Goal: Navigation & Orientation: Find specific page/section

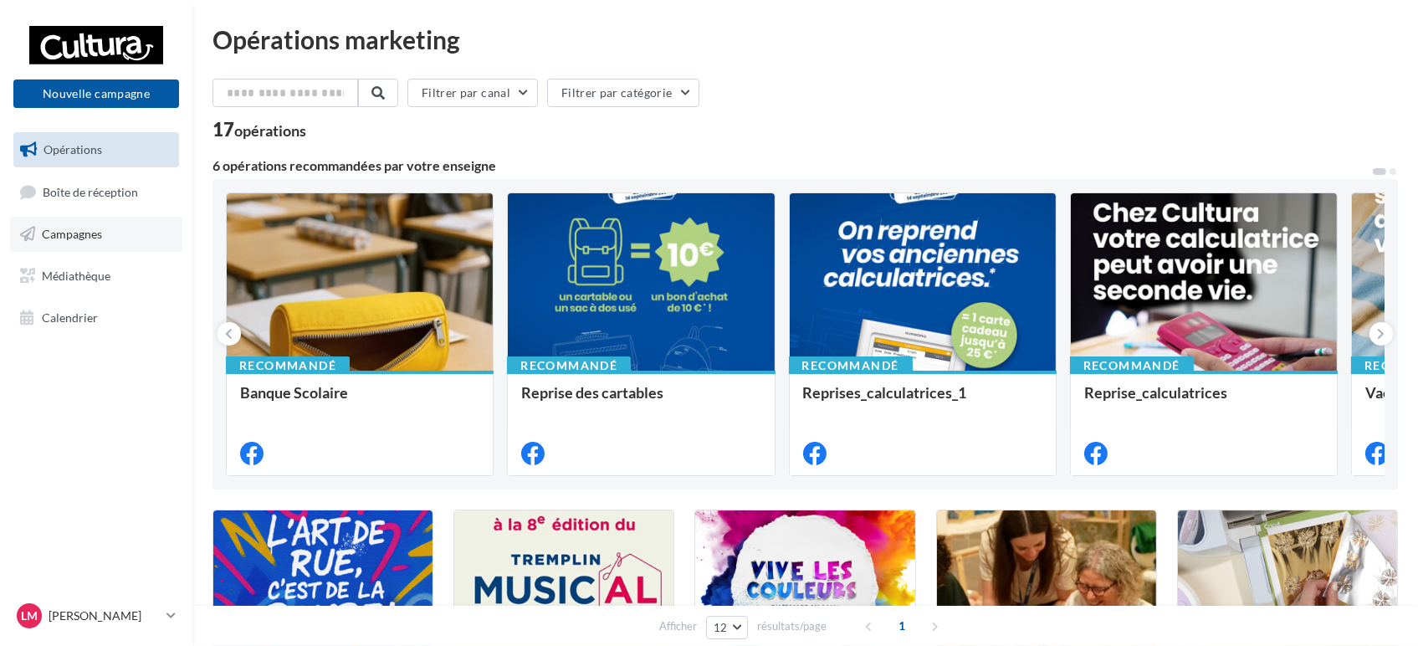
click at [141, 238] on link "Campagnes" at bounding box center [96, 234] width 172 height 35
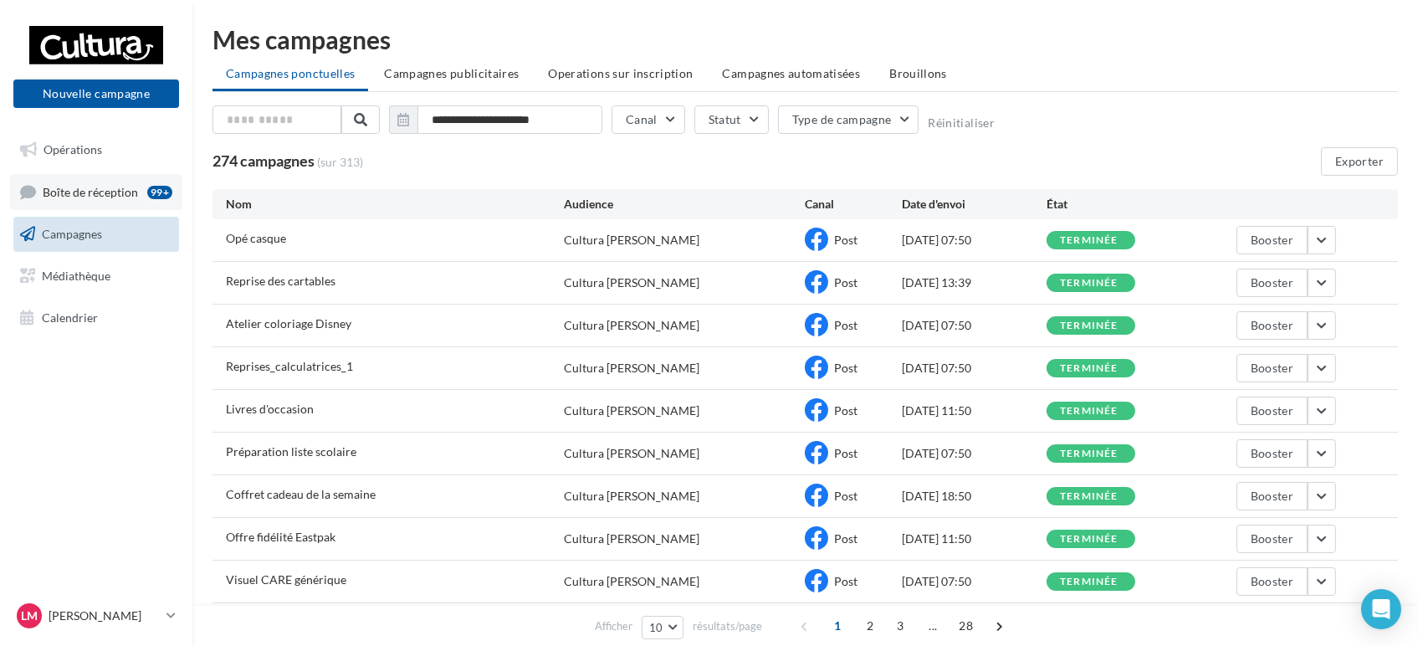
click at [102, 190] on span "Boîte de réception" at bounding box center [90, 191] width 95 height 14
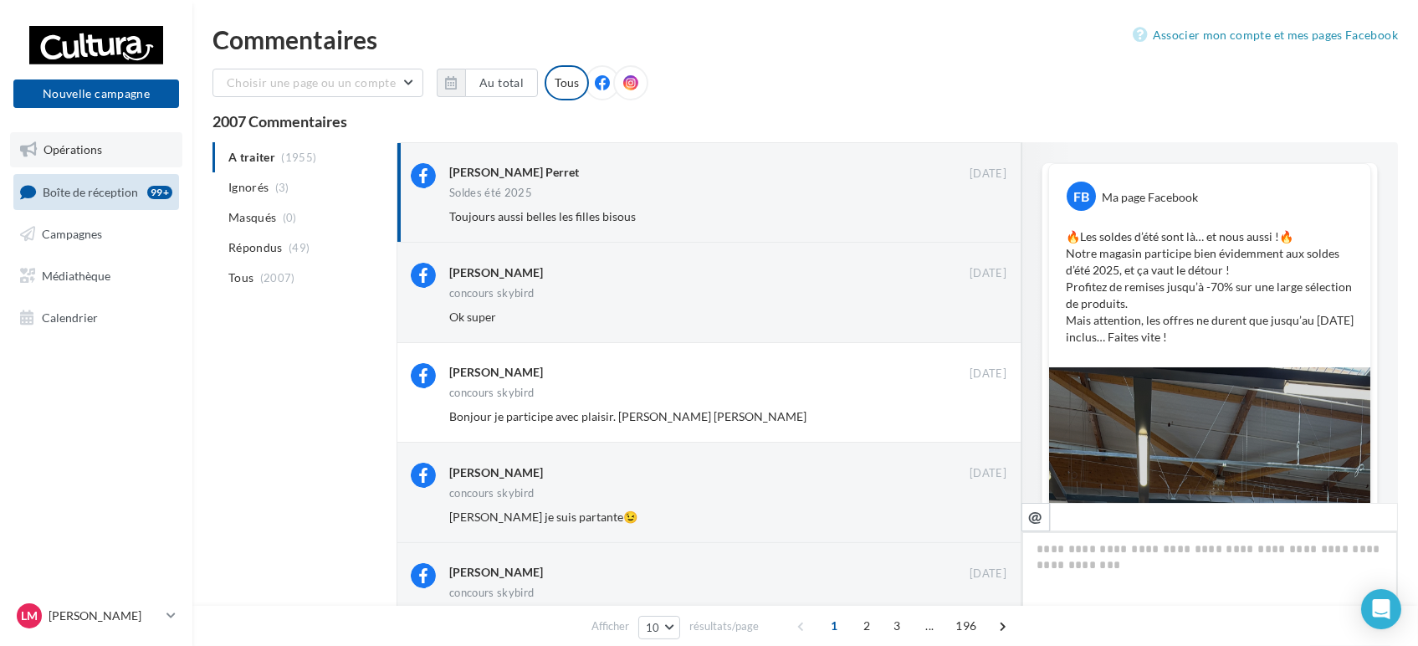
scroll to position [641, 0]
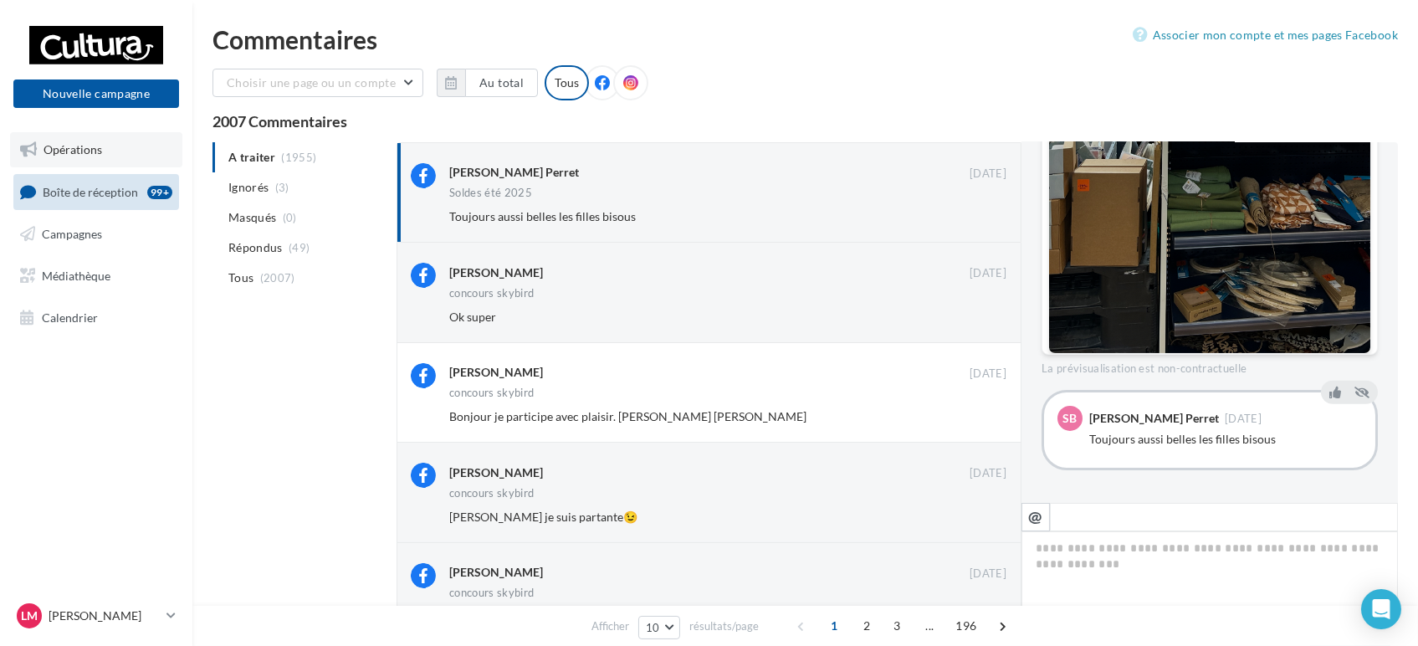
click at [57, 147] on span "Opérations" at bounding box center [73, 149] width 59 height 14
